Goal: Find specific page/section: Find specific page/section

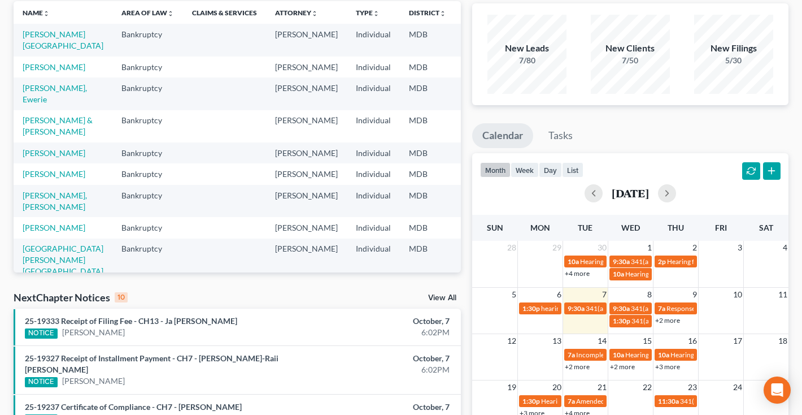
scroll to position [82, 0]
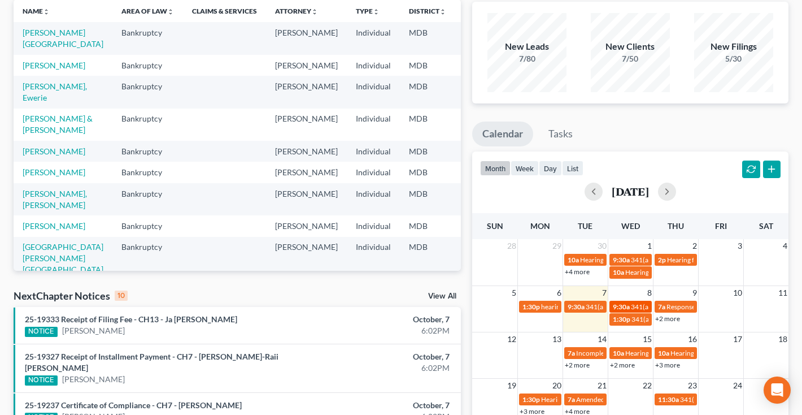
click at [623, 305] on span "9:30a" at bounding box center [621, 306] width 17 height 8
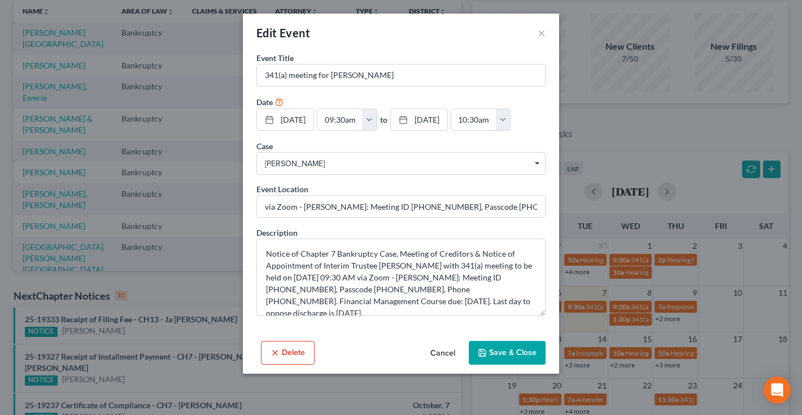
click at [432, 351] on button "Cancel" at bounding box center [443, 353] width 43 height 23
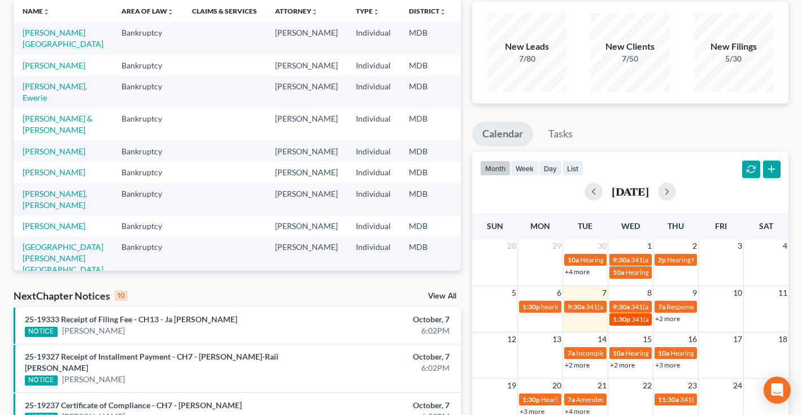
click at [642, 317] on span "341(a) meeting for [PERSON_NAME]" at bounding box center [686, 319] width 109 height 8
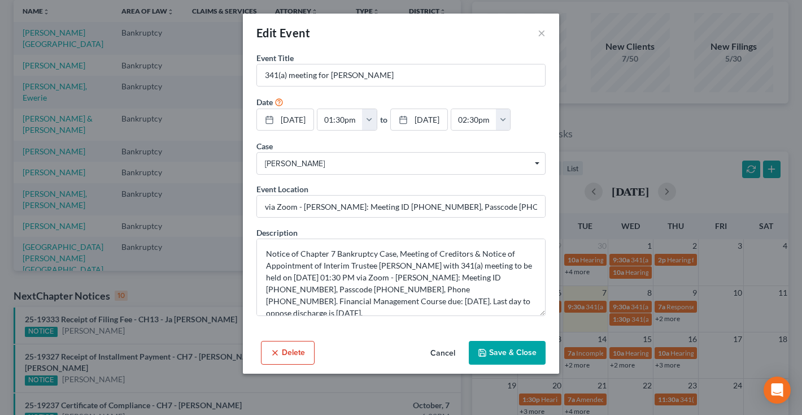
click at [444, 351] on button "Cancel" at bounding box center [443, 353] width 43 height 23
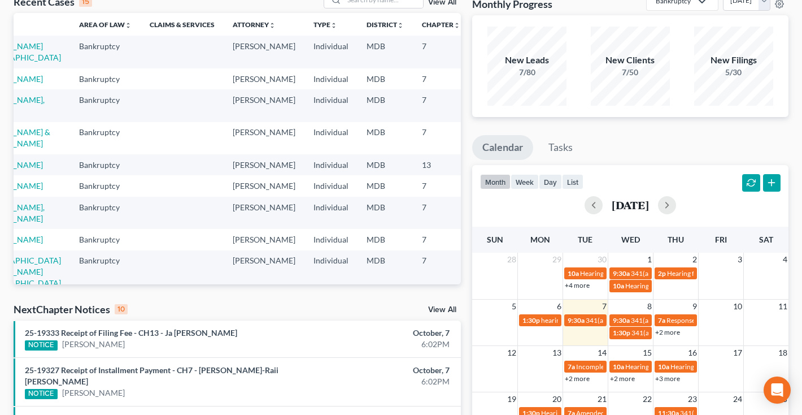
scroll to position [79, 0]
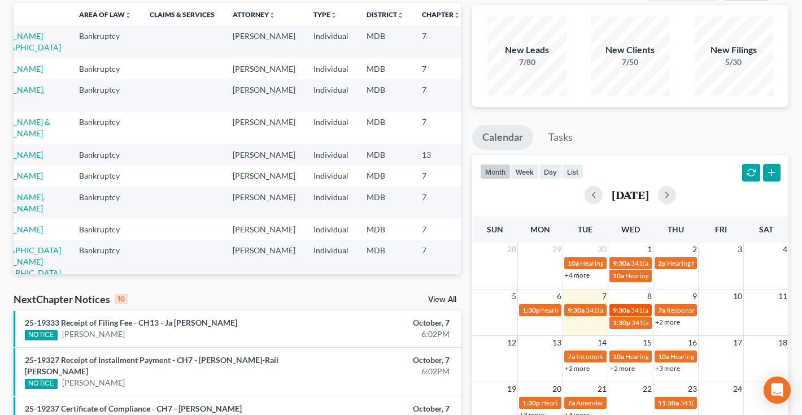
click at [640, 311] on span "341(a) meeting for [PERSON_NAME]" at bounding box center [685, 310] width 109 height 8
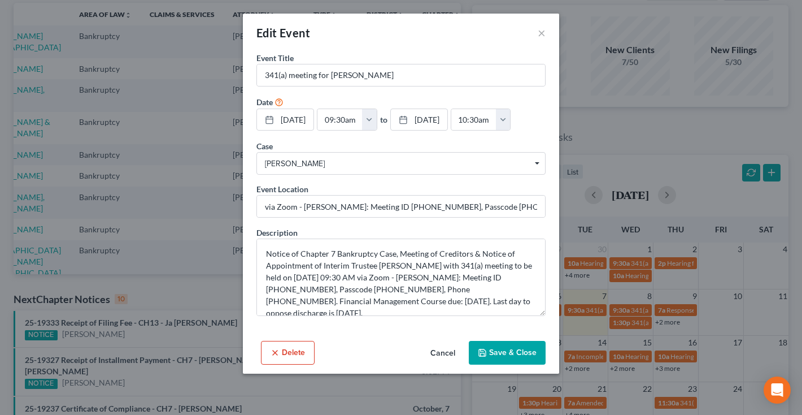
click at [435, 354] on button "Cancel" at bounding box center [443, 353] width 43 height 23
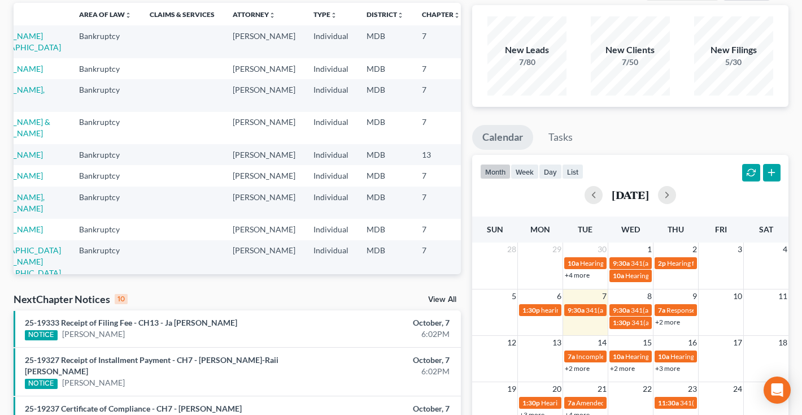
click at [672, 322] on link "+2 more" at bounding box center [667, 322] width 25 height 8
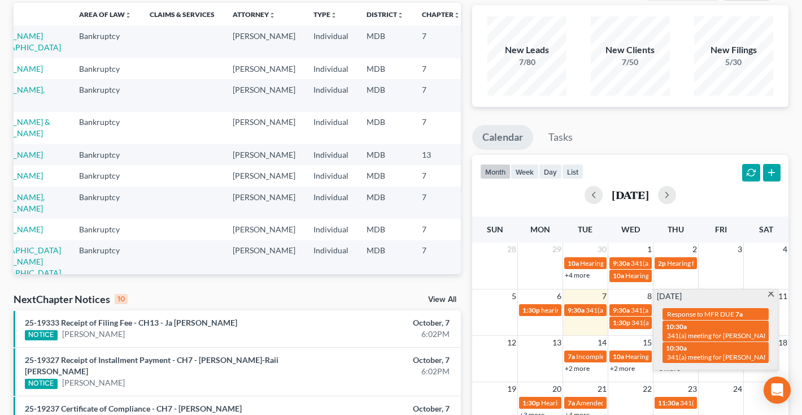
click at [775, 295] on span at bounding box center [771, 295] width 8 height 7
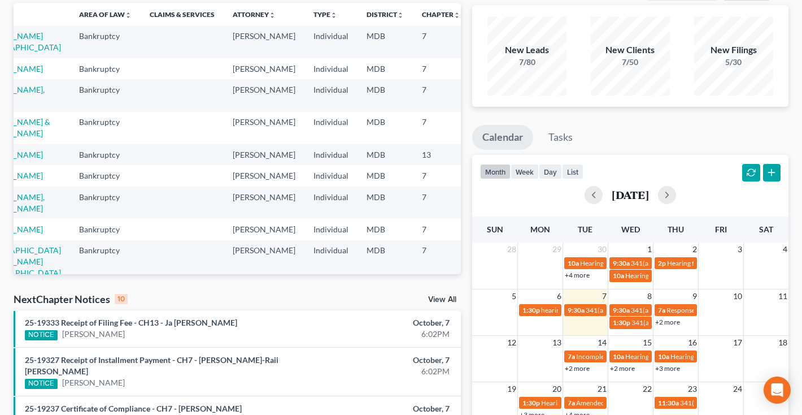
click at [667, 323] on link "+2 more" at bounding box center [667, 322] width 25 height 8
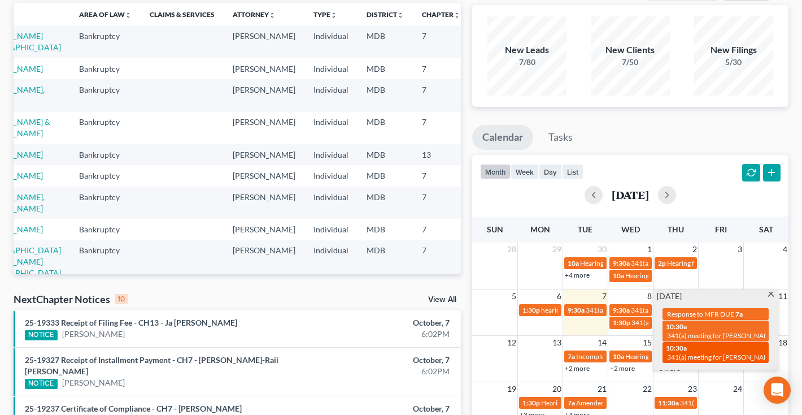
click at [687, 344] on span "10:30a" at bounding box center [676, 348] width 21 height 8
select select "Days"
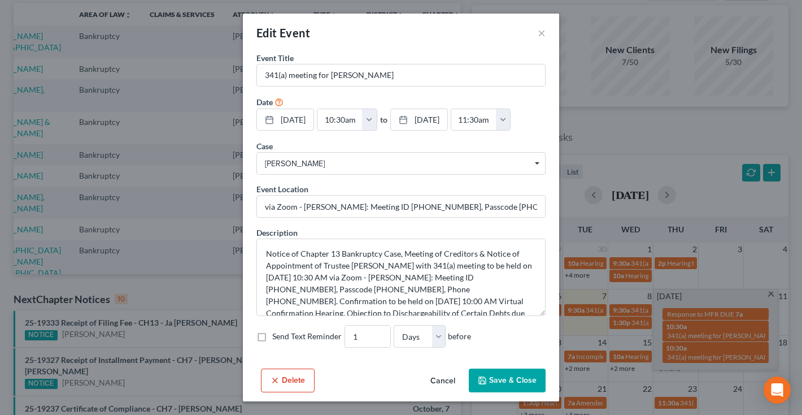
click at [449, 380] on button "Cancel" at bounding box center [443, 381] width 43 height 23
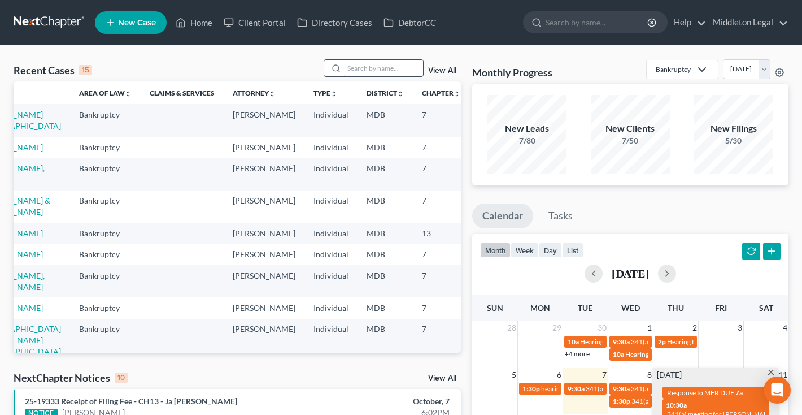
scroll to position [0, 0]
click at [364, 66] on input "search" at bounding box center [383, 68] width 79 height 16
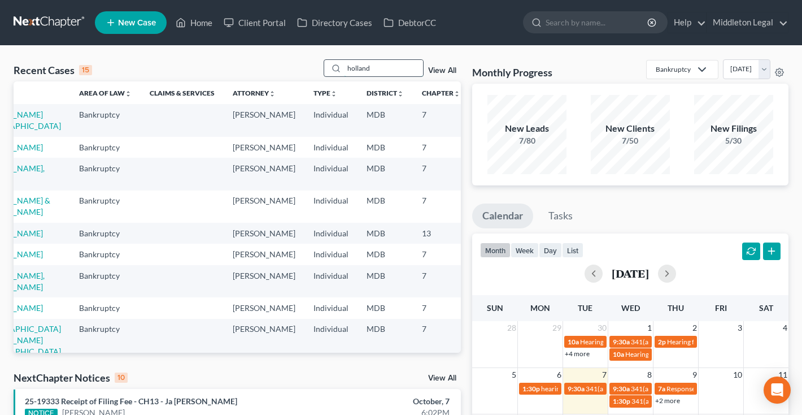
type input "holland"
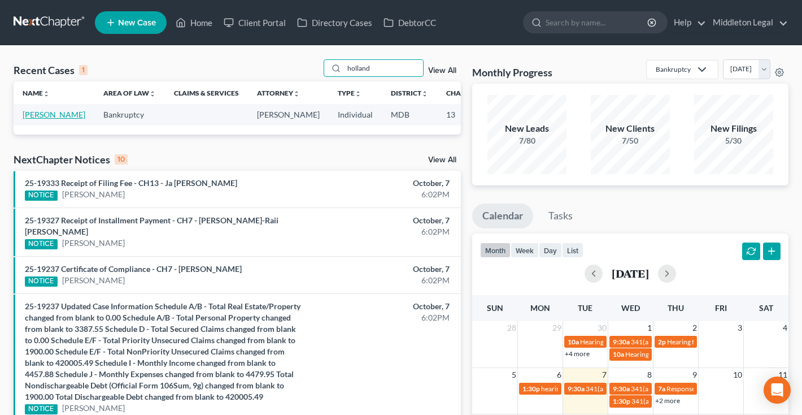
click at [24, 119] on link "[PERSON_NAME]" at bounding box center [54, 115] width 63 height 10
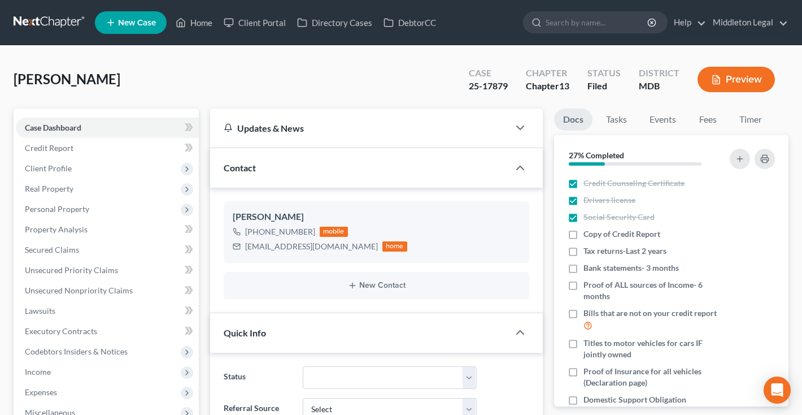
click at [74, 19] on link at bounding box center [50, 22] width 72 height 20
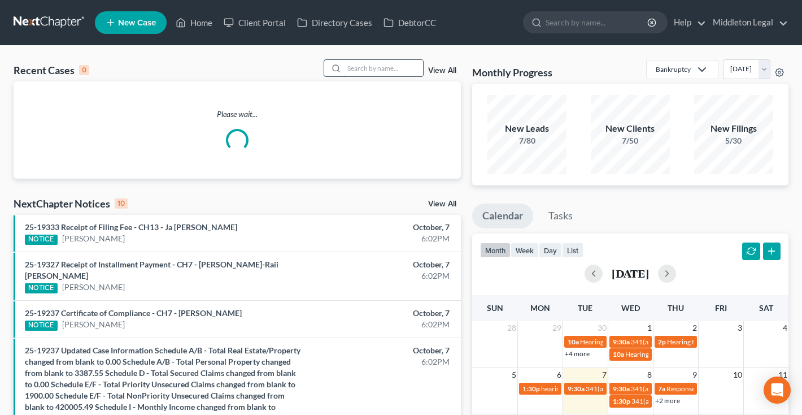
click at [364, 69] on input "search" at bounding box center [383, 68] width 79 height 16
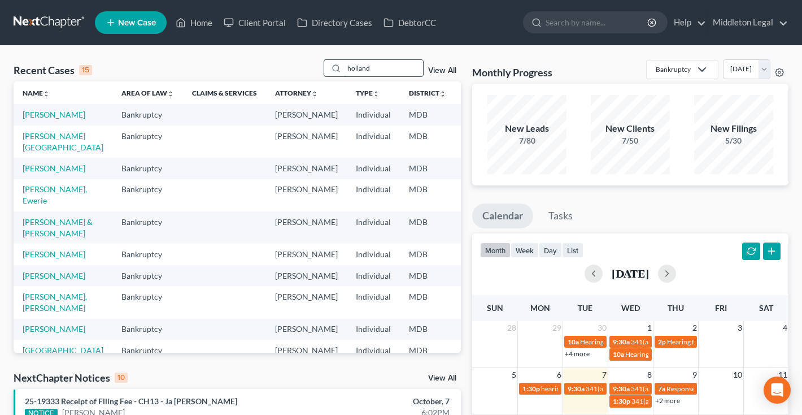
type input "holland"
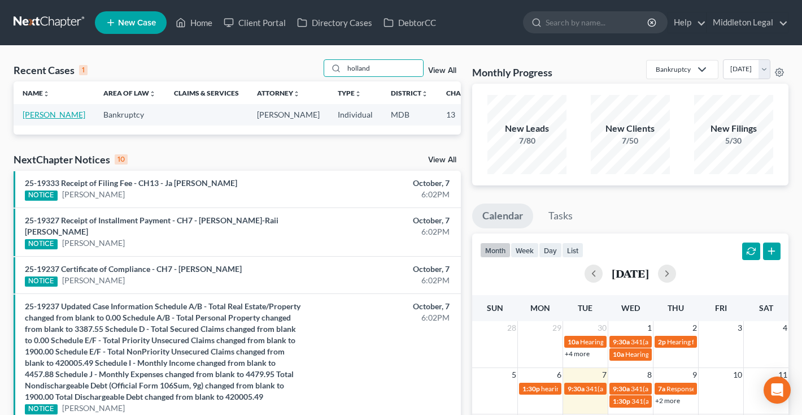
click at [39, 119] on link "[PERSON_NAME]" at bounding box center [54, 115] width 63 height 10
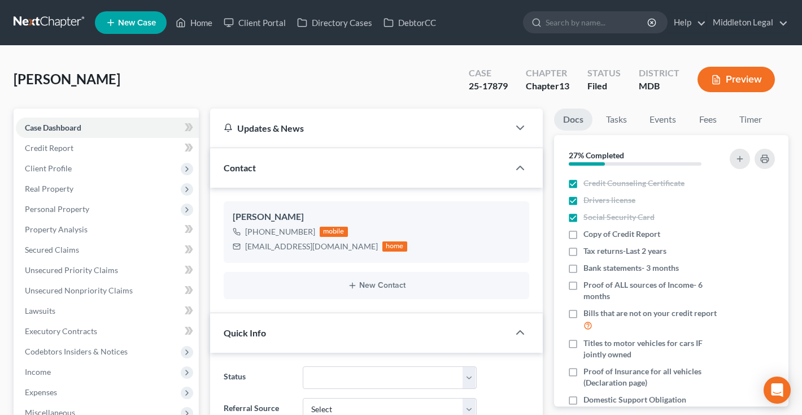
click at [67, 26] on link at bounding box center [50, 22] width 72 height 20
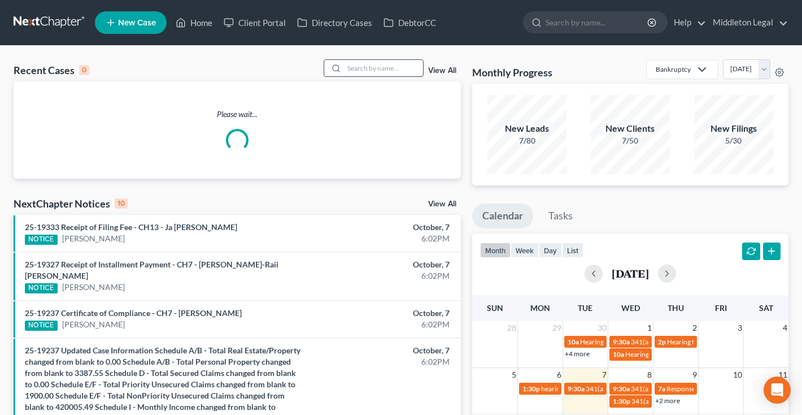
click at [418, 62] on input "search" at bounding box center [383, 68] width 79 height 16
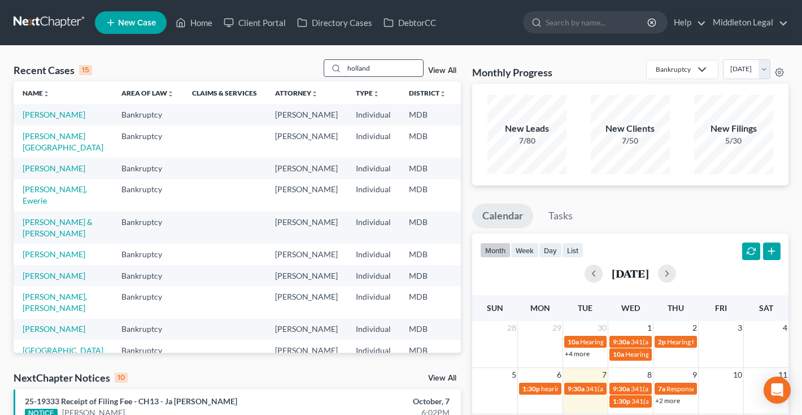
type input "holland"
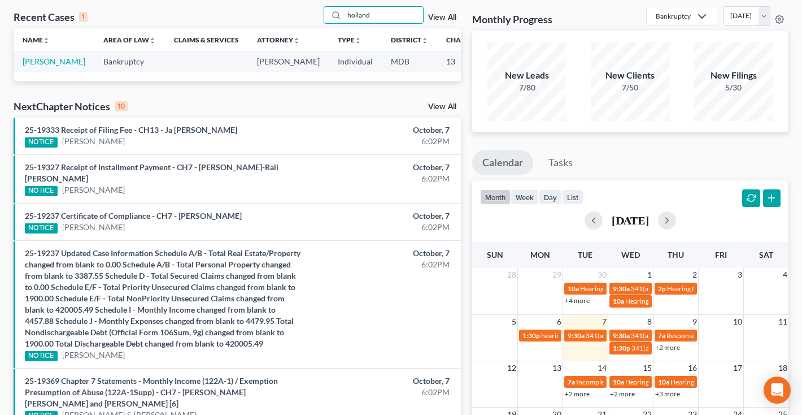
scroll to position [103, 0]
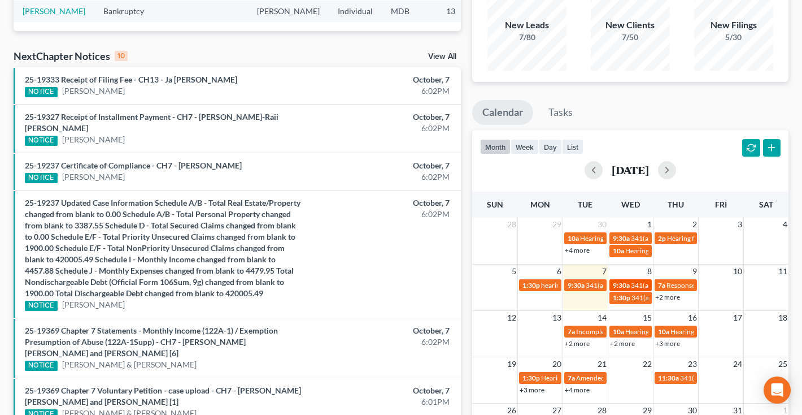
click at [619, 287] on span "9:30a" at bounding box center [621, 285] width 17 height 8
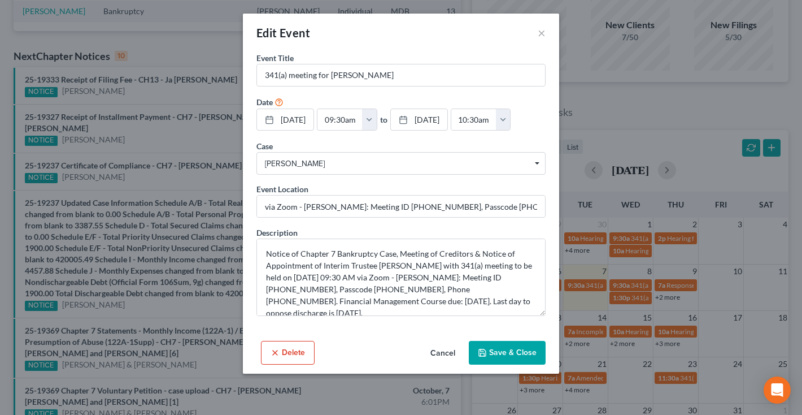
click at [444, 357] on button "Cancel" at bounding box center [443, 353] width 43 height 23
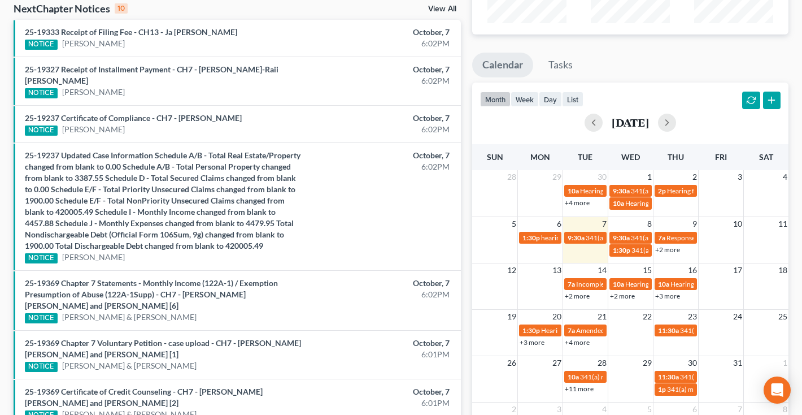
scroll to position [151, 0]
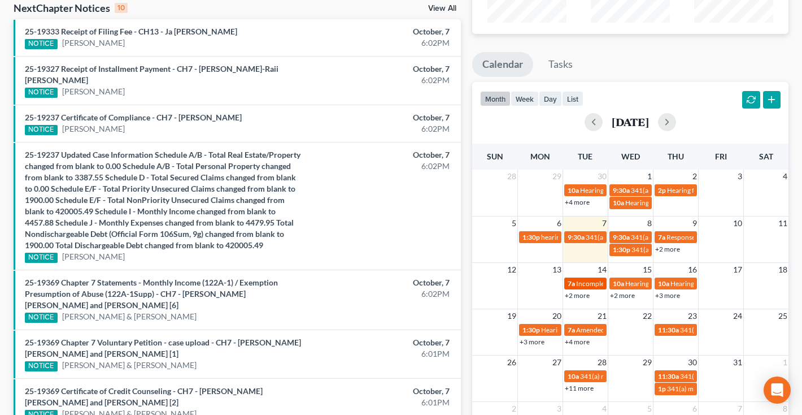
click at [587, 288] on link "7a Incomplete Docs DUE" at bounding box center [585, 283] width 42 height 12
select select "Days"
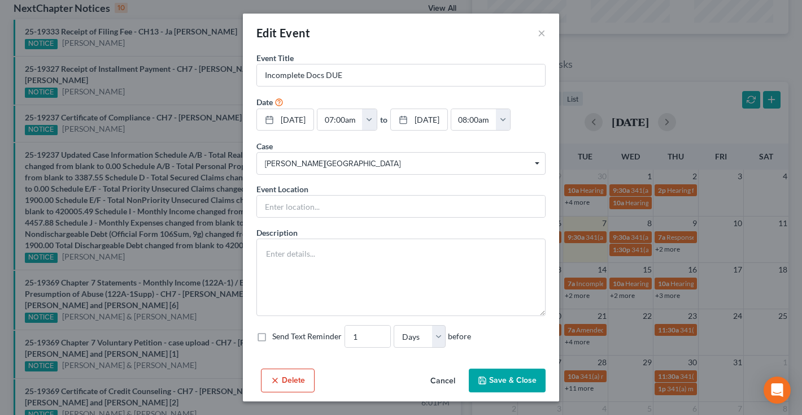
click at [442, 392] on button "Cancel" at bounding box center [443, 381] width 43 height 23
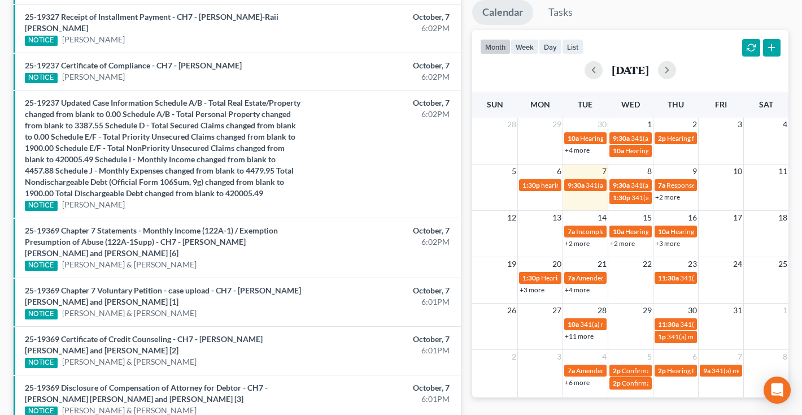
scroll to position [205, 0]
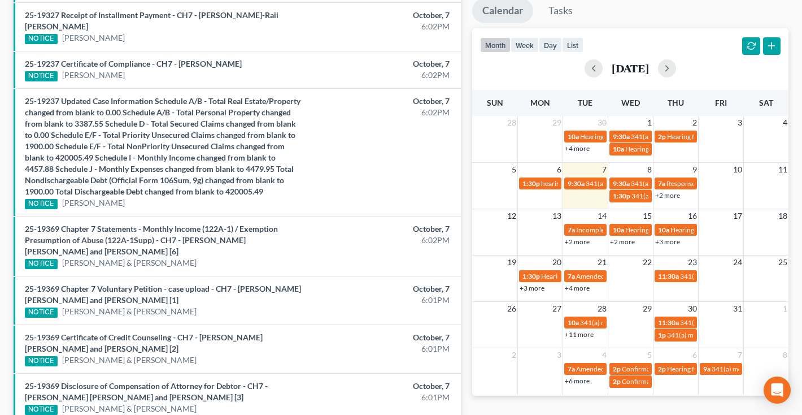
click at [580, 240] on link "+2 more" at bounding box center [577, 241] width 25 height 8
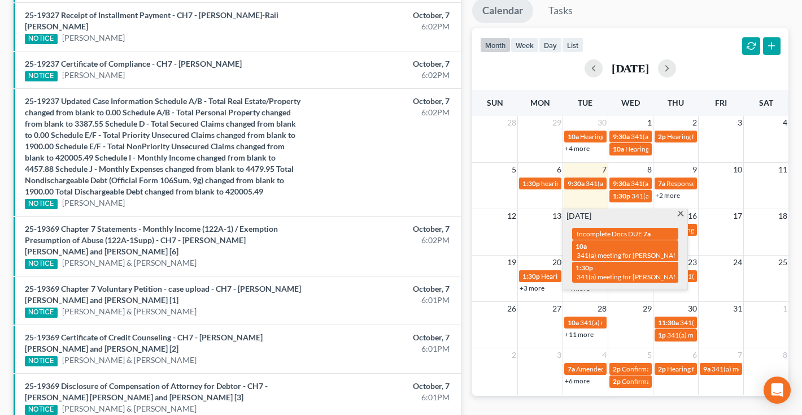
click at [684, 214] on span at bounding box center [680, 214] width 8 height 7
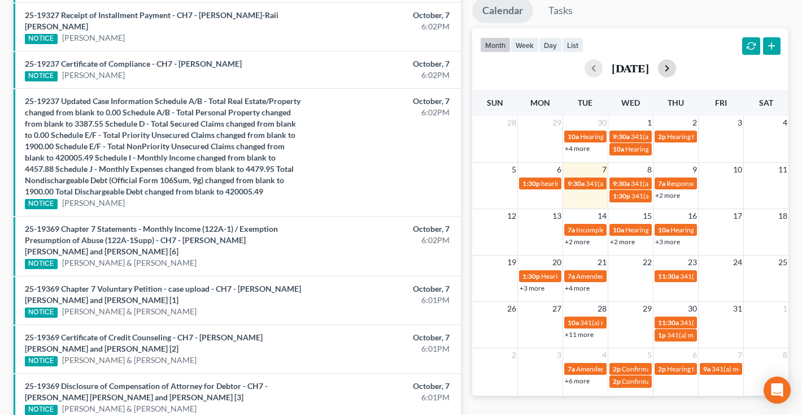
click at [676, 71] on button "button" at bounding box center [667, 68] width 18 height 18
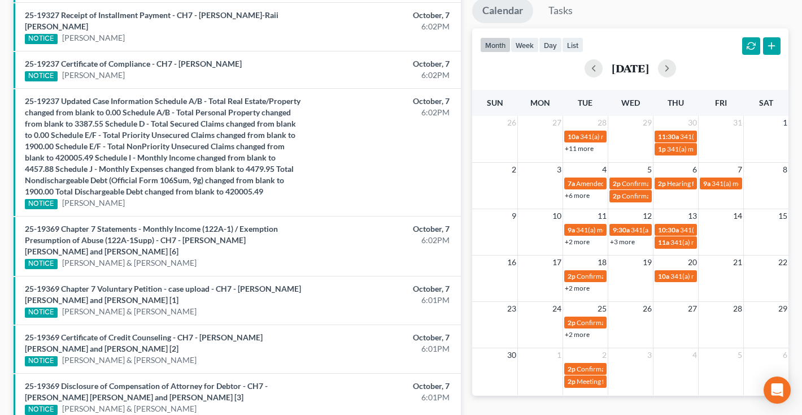
click at [706, 189] on td "9a 341(a) meeting for Amary Avery" at bounding box center [720, 189] width 45 height 26
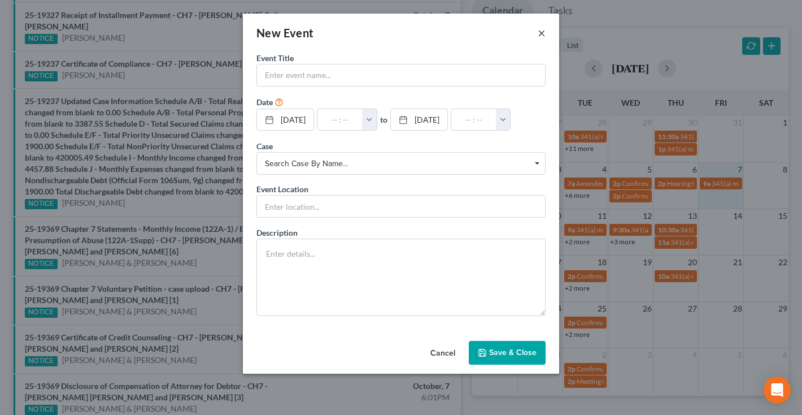
click at [542, 32] on button "×" at bounding box center [542, 33] width 8 height 14
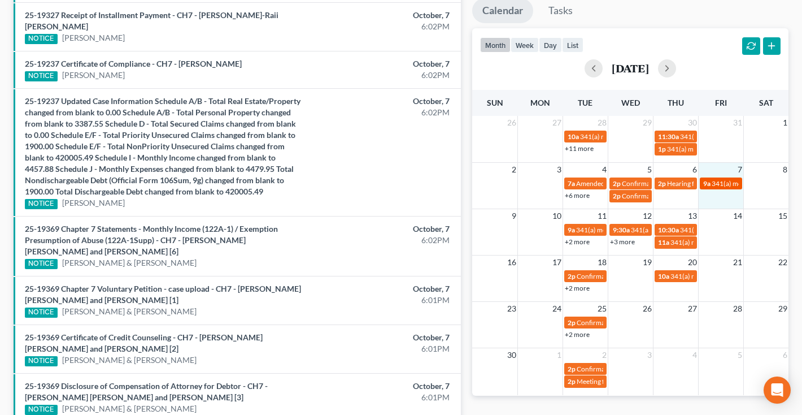
click at [713, 183] on span "341(a) meeting for [PERSON_NAME]" at bounding box center [766, 183] width 109 height 8
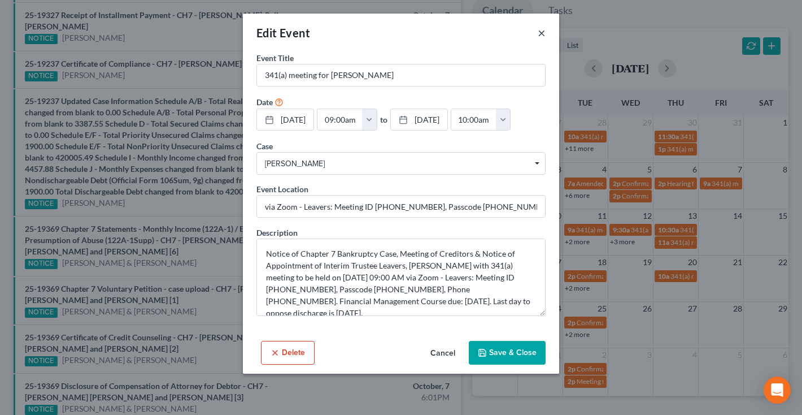
click at [544, 34] on button "×" at bounding box center [542, 33] width 8 height 14
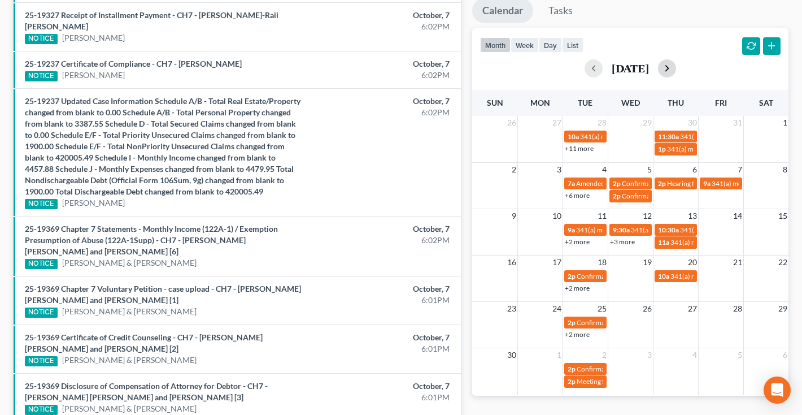
click at [676, 69] on button "button" at bounding box center [667, 68] width 18 height 18
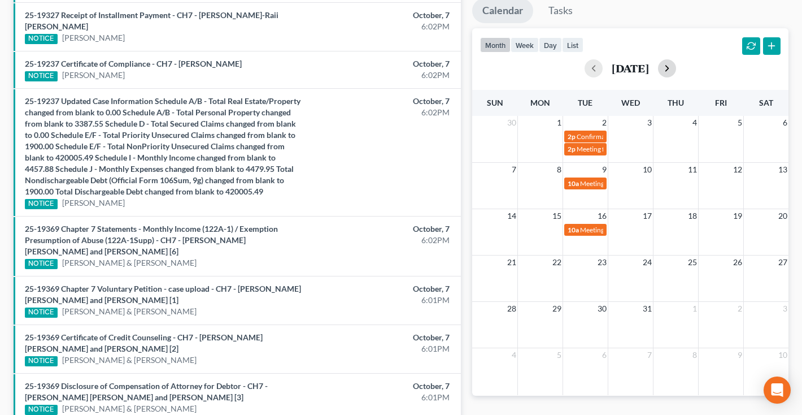
click at [676, 71] on button "button" at bounding box center [667, 68] width 18 height 18
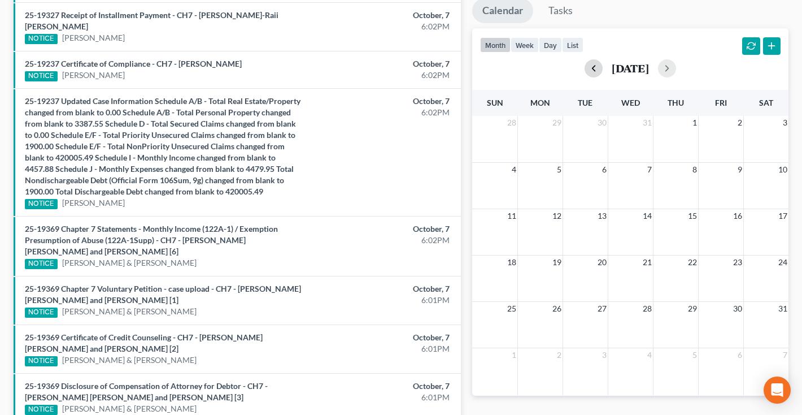
click at [585, 75] on button "button" at bounding box center [594, 68] width 18 height 18
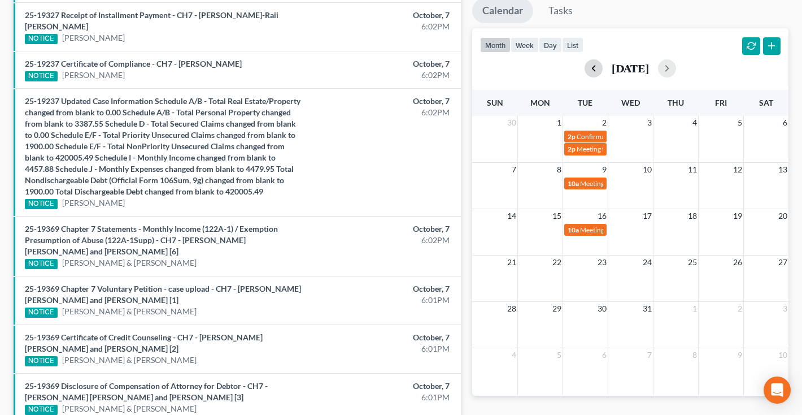
click at [585, 72] on button "button" at bounding box center [594, 68] width 18 height 18
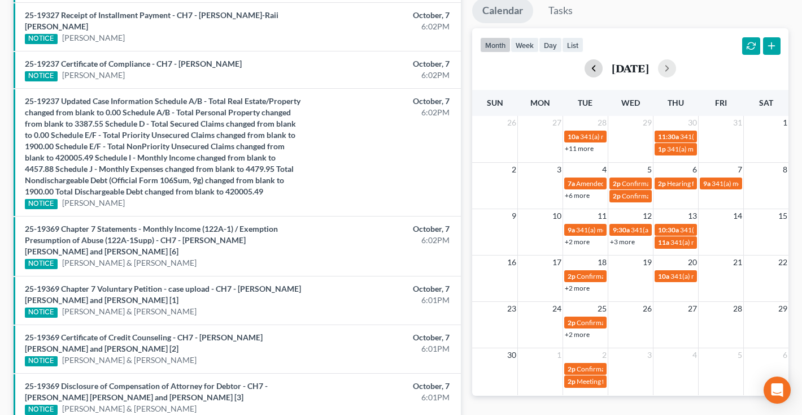
click at [585, 72] on button "button" at bounding box center [594, 68] width 18 height 18
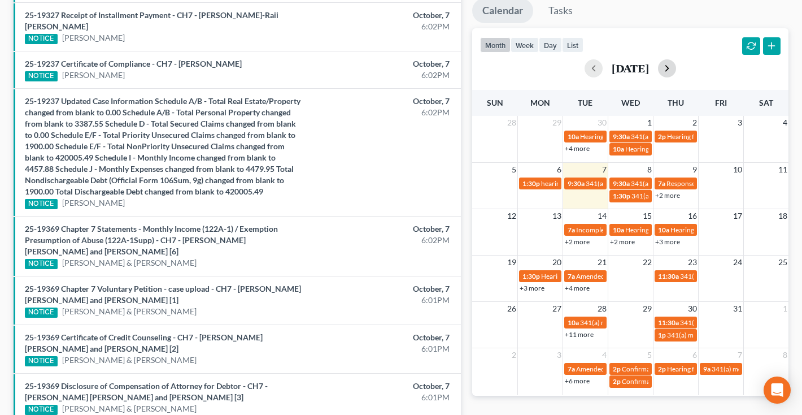
click at [676, 73] on button "button" at bounding box center [667, 68] width 18 height 18
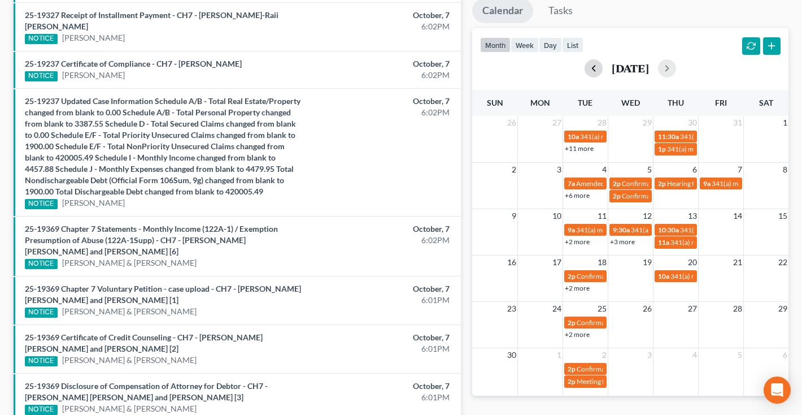
click at [585, 76] on button "button" at bounding box center [594, 68] width 18 height 18
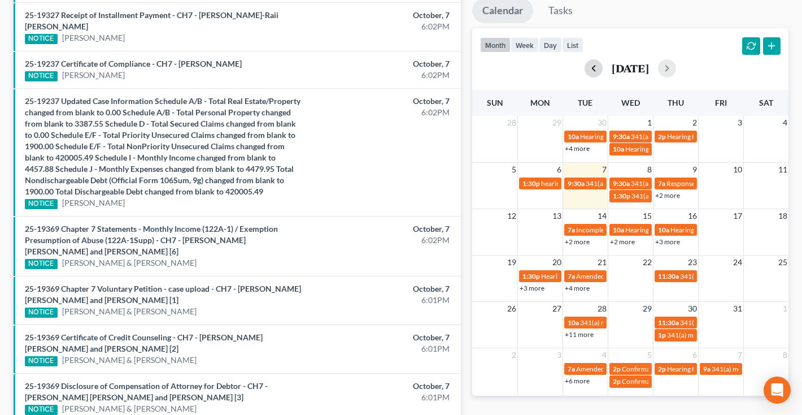
click at [585, 76] on button "button" at bounding box center [594, 68] width 18 height 18
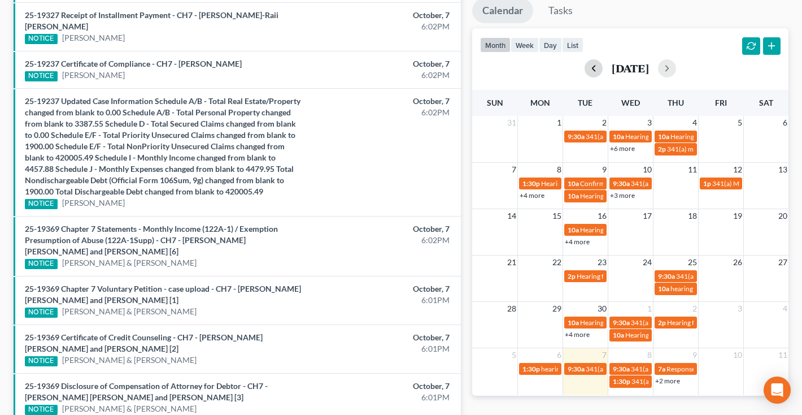
click at [585, 76] on button "button" at bounding box center [594, 68] width 18 height 18
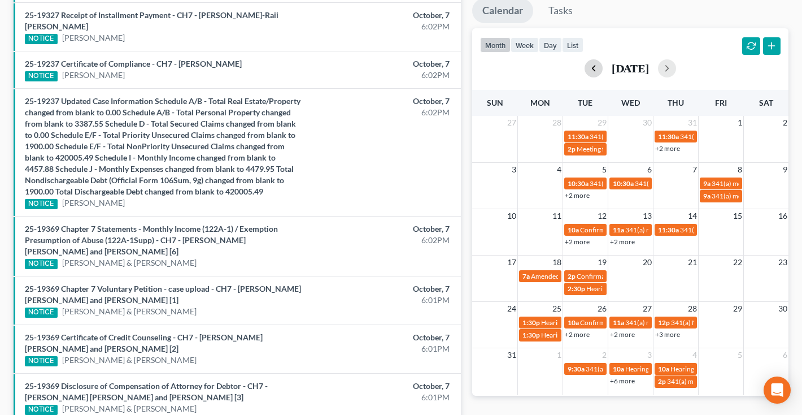
click at [572, 76] on div "[DATE]" at bounding box center [630, 68] width 301 height 18
click at [585, 72] on button "button" at bounding box center [594, 68] width 18 height 18
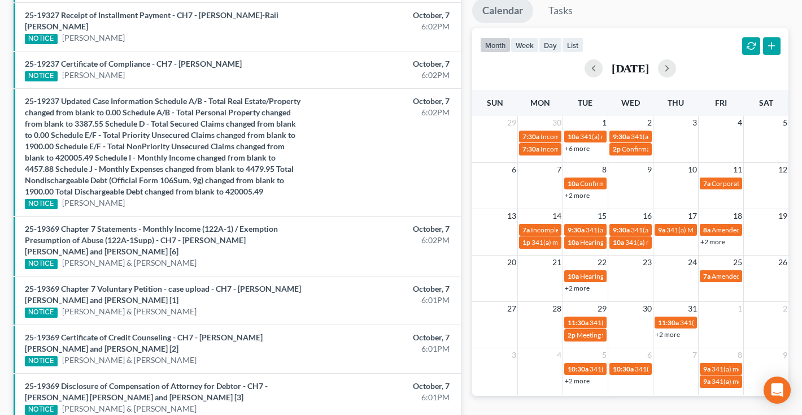
click at [574, 72] on div "[DATE]" at bounding box center [630, 68] width 301 height 18
click at [585, 71] on button "button" at bounding box center [594, 68] width 18 height 18
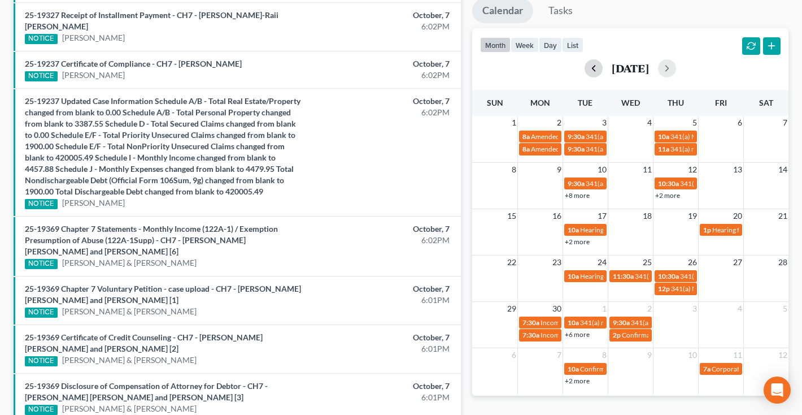
click at [590, 70] on button "button" at bounding box center [594, 68] width 18 height 18
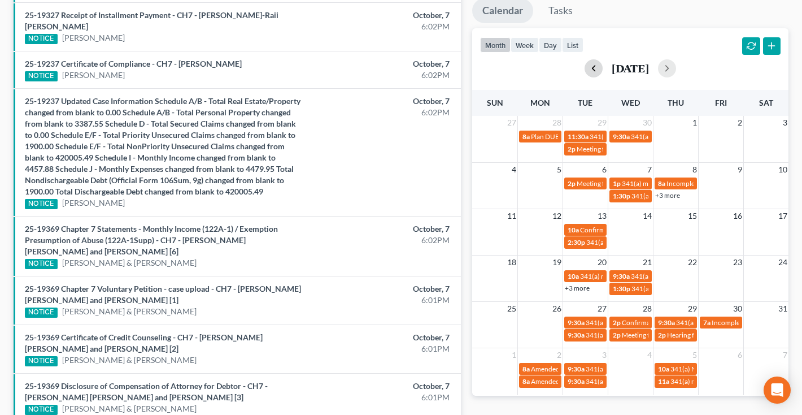
click at [591, 70] on button "button" at bounding box center [594, 68] width 18 height 18
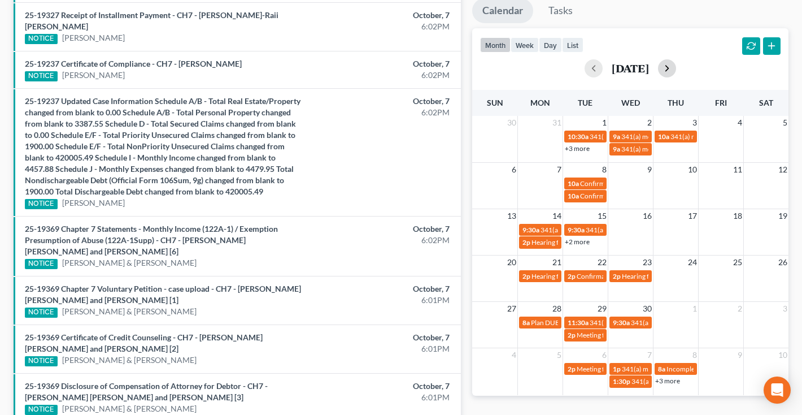
click at [673, 67] on button "button" at bounding box center [667, 68] width 18 height 18
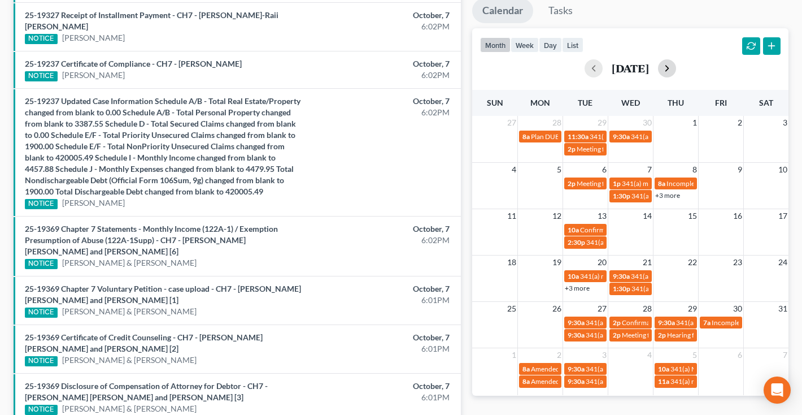
click at [676, 68] on button "button" at bounding box center [667, 68] width 18 height 18
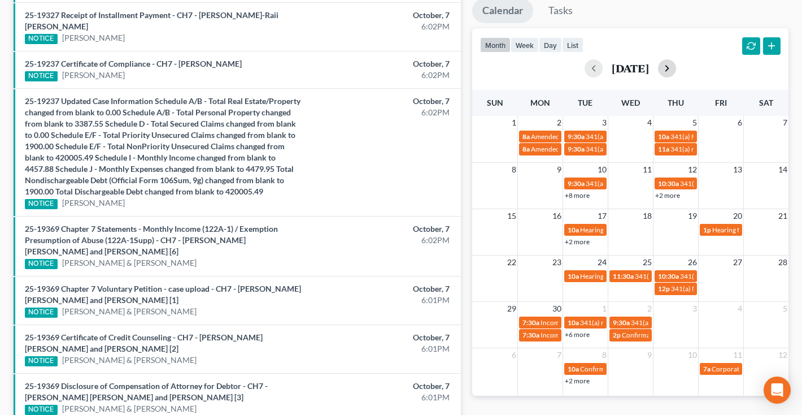
click at [676, 68] on button "button" at bounding box center [667, 68] width 18 height 18
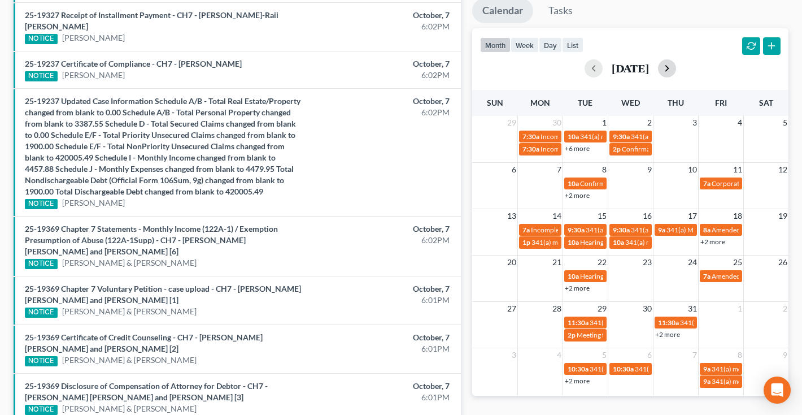
click at [676, 68] on button "button" at bounding box center [667, 68] width 18 height 18
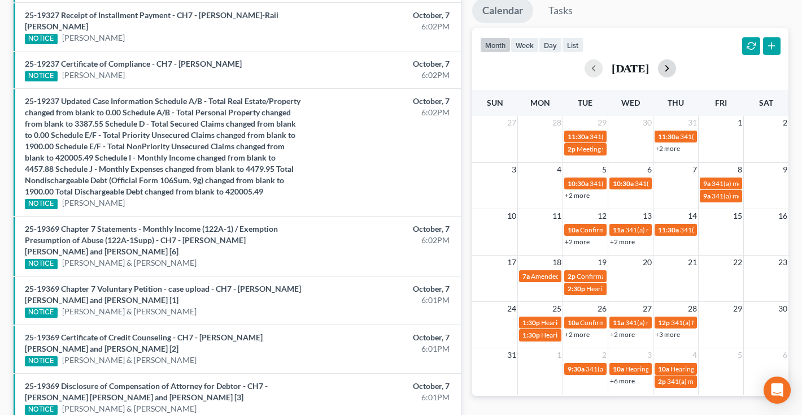
click at [676, 68] on button "button" at bounding box center [667, 68] width 18 height 18
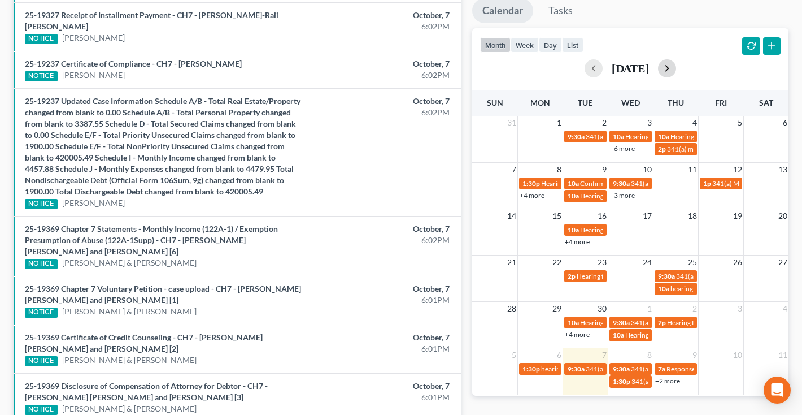
click at [678, 68] on div "[DATE]" at bounding box center [630, 68] width 301 height 18
click at [676, 66] on button "button" at bounding box center [667, 68] width 18 height 18
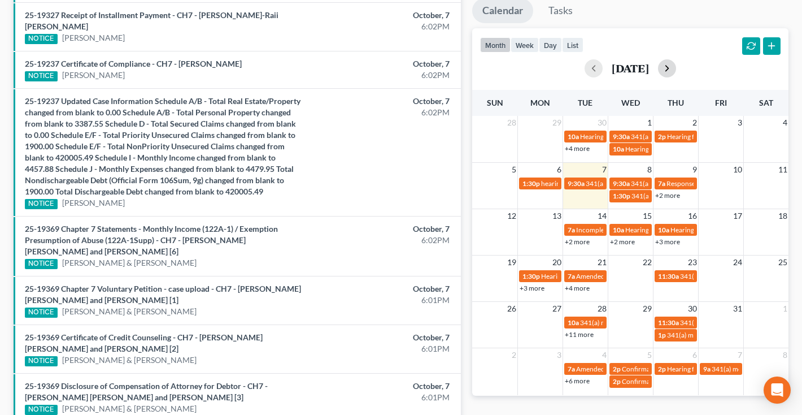
click at [676, 66] on button "button" at bounding box center [667, 68] width 18 height 18
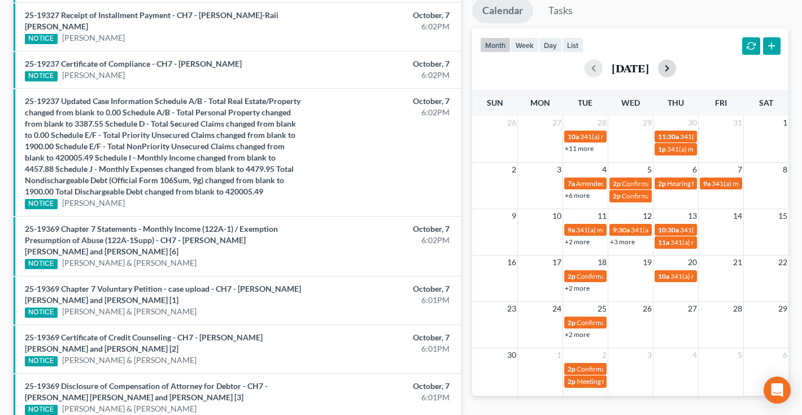
click at [676, 66] on button "button" at bounding box center [667, 68] width 18 height 18
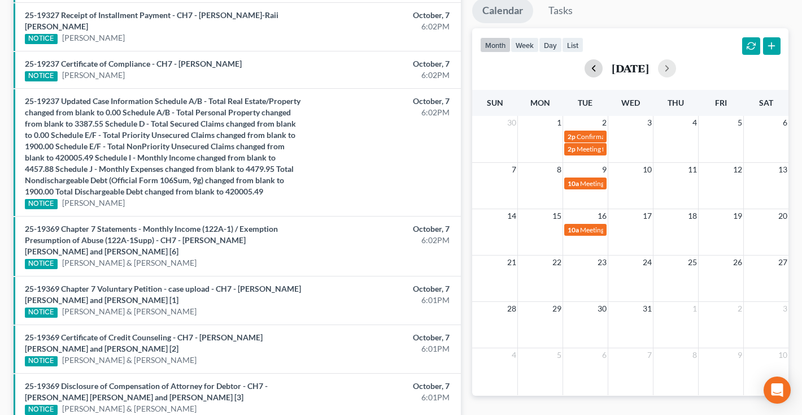
click at [585, 67] on button "button" at bounding box center [594, 68] width 18 height 18
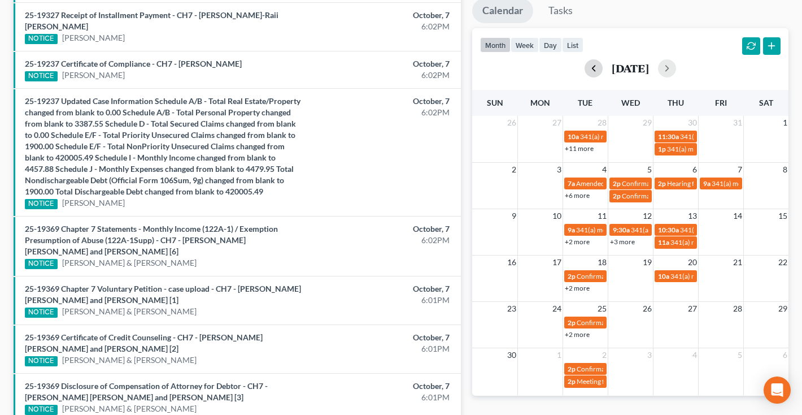
click at [585, 74] on button "button" at bounding box center [594, 68] width 18 height 18
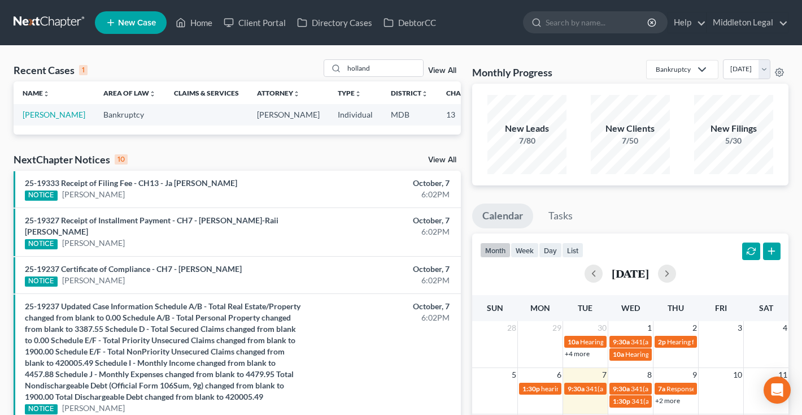
scroll to position [0, 0]
